Goal: Information Seeking & Learning: Learn about a topic

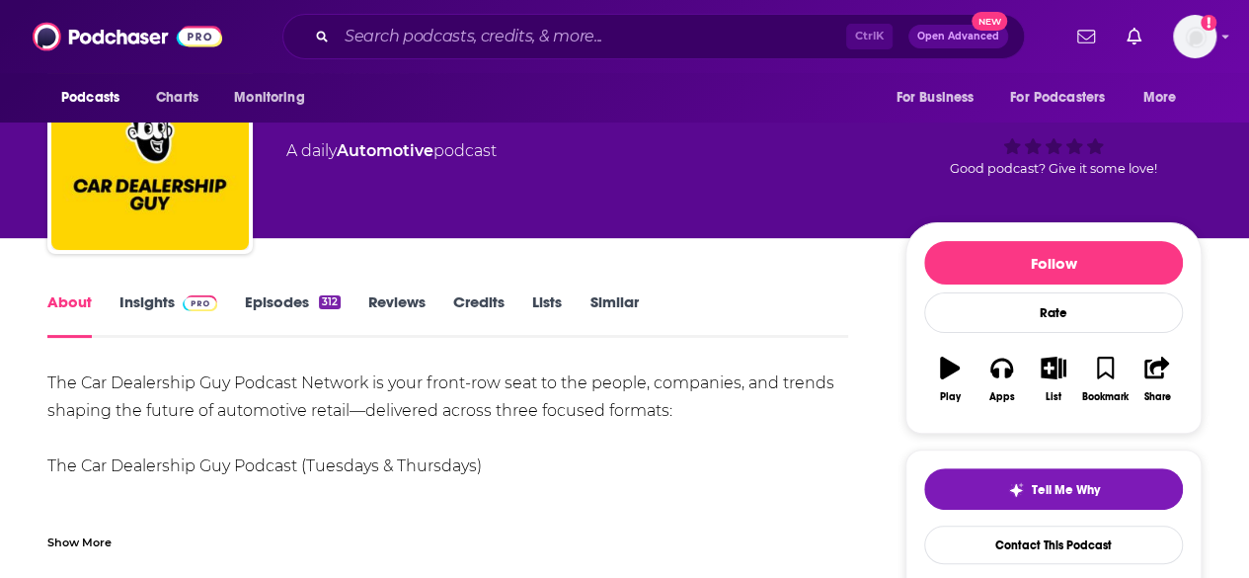
scroll to position [198, 0]
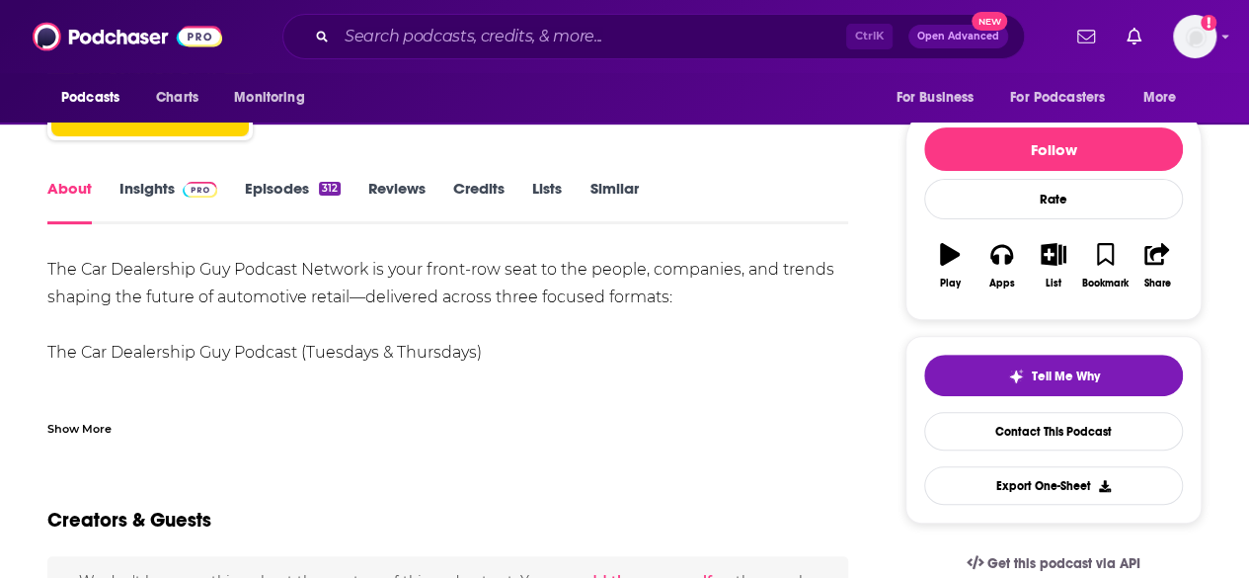
click at [194, 193] on img at bounding box center [200, 190] width 35 height 16
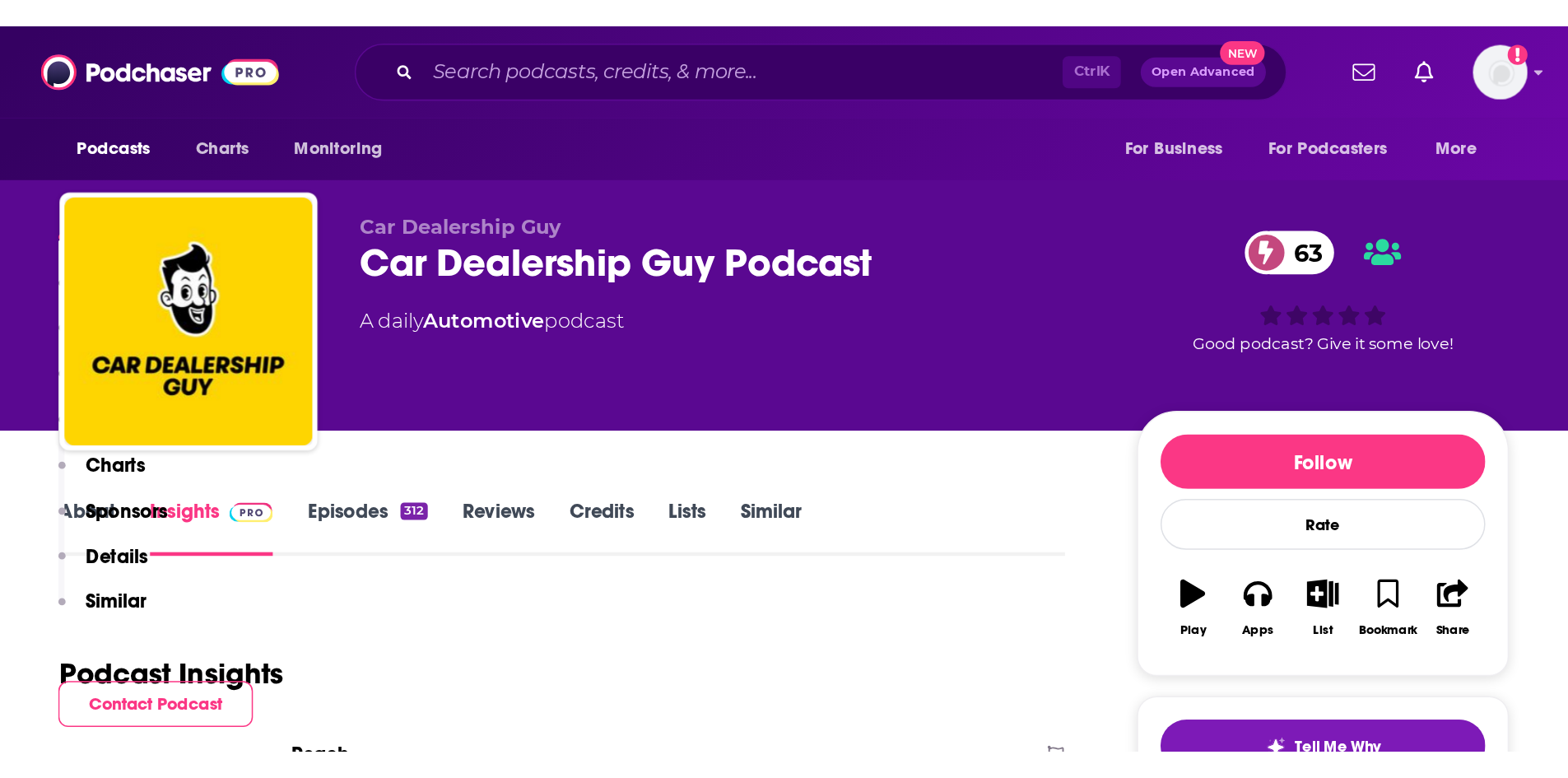
scroll to position [329, 0]
